Goal: Find specific page/section: Find specific page/section

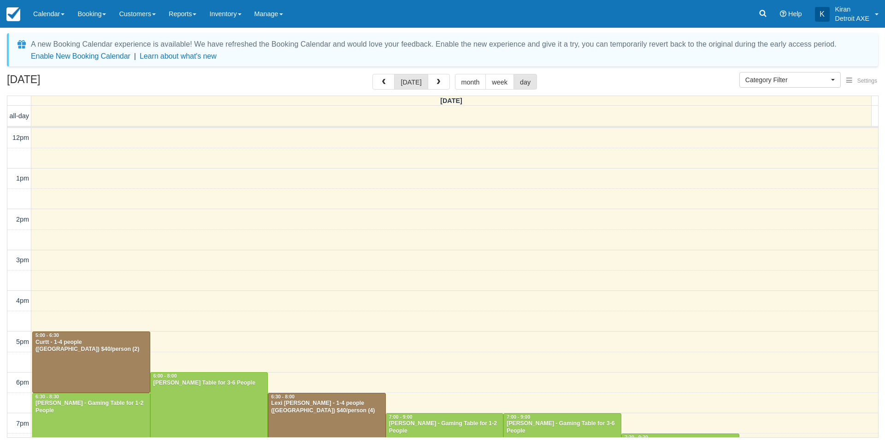
select select
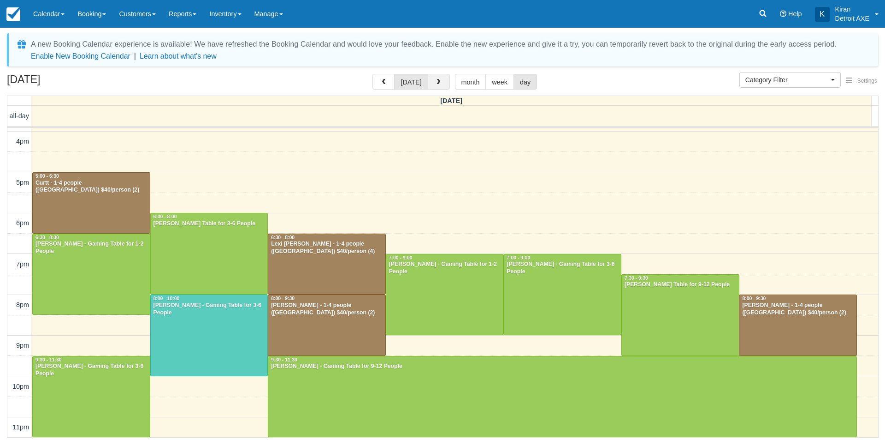
click at [439, 79] on span "button" at bounding box center [438, 82] width 6 height 6
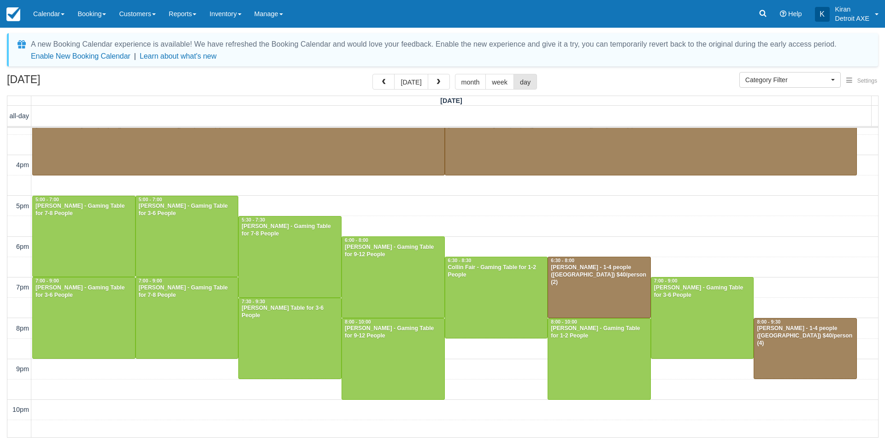
scroll to position [231, 0]
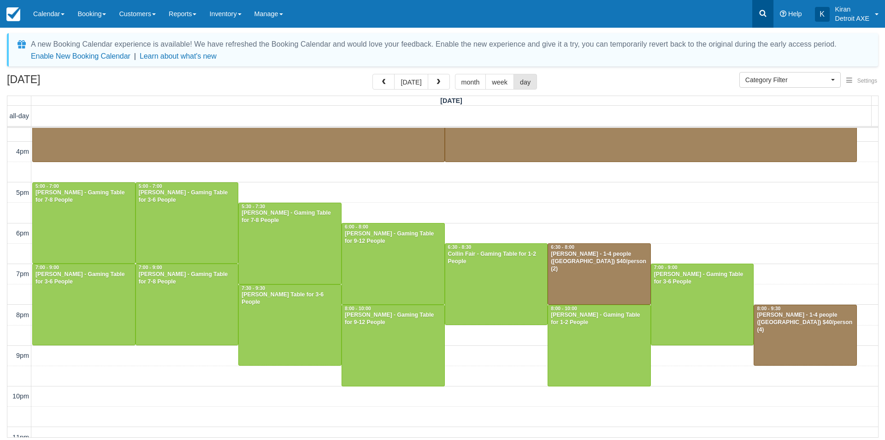
click at [772, 16] on link at bounding box center [763, 14] width 21 height 28
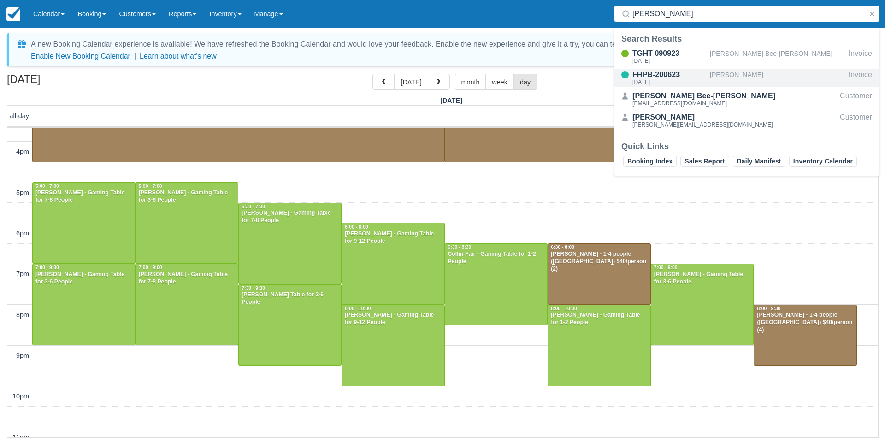
type input "william be"
click at [725, 79] on div "[PERSON_NAME]" at bounding box center [777, 78] width 135 height 18
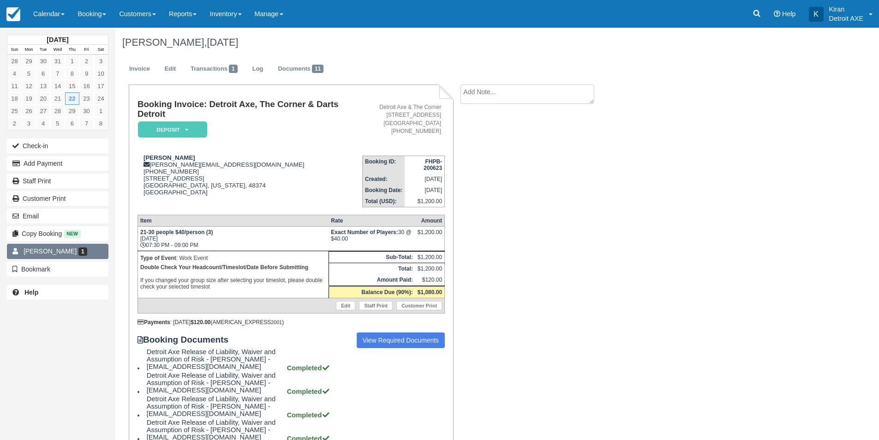
click at [78, 250] on span "1" at bounding box center [82, 251] width 9 height 8
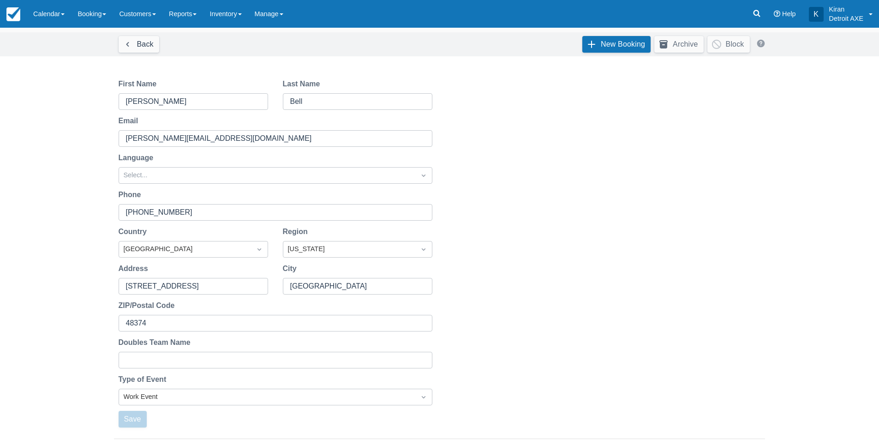
scroll to position [165, 0]
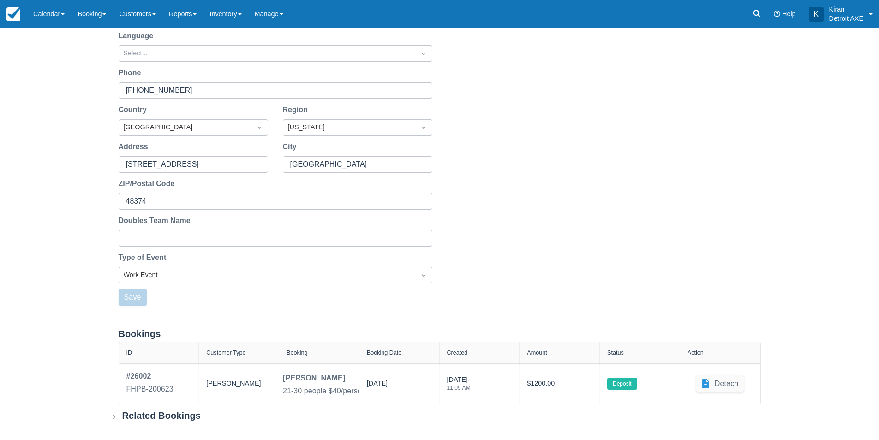
click at [111, 416] on icon at bounding box center [113, 416] width 9 height 9
